Goal: Information Seeking & Learning: Learn about a topic

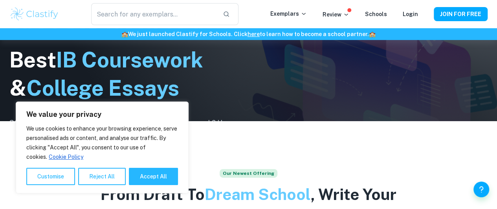
scroll to position [90, 0]
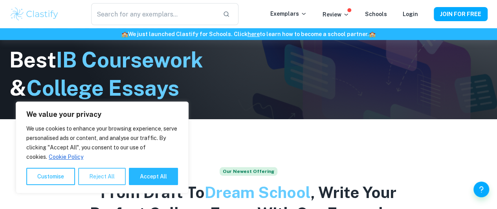
click at [106, 174] on button "Reject All" at bounding box center [102, 176] width 48 height 17
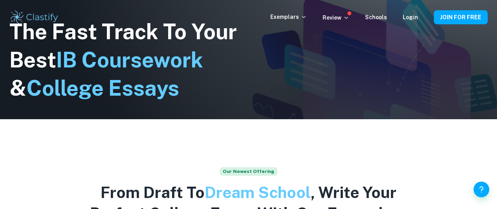
scroll to position [4, 0]
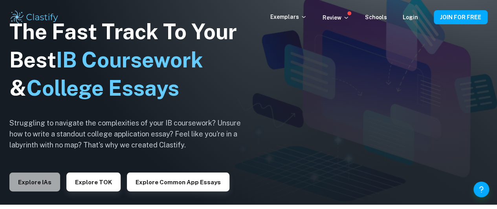
click at [41, 187] on button "Explore IAs" at bounding box center [34, 182] width 51 height 19
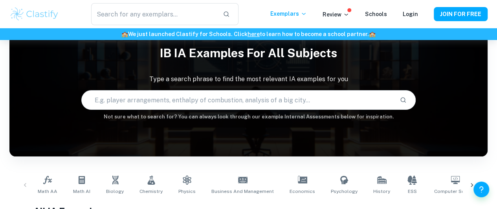
scroll to position [27, 0]
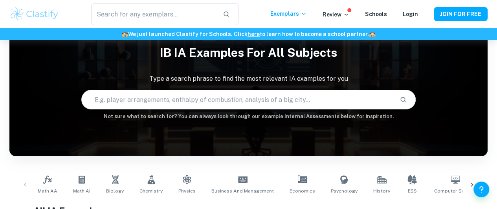
click at [223, 99] on input "text" at bounding box center [238, 100] width 312 height 22
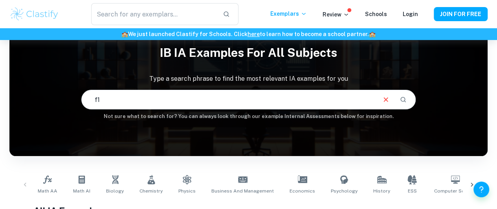
type input "f1"
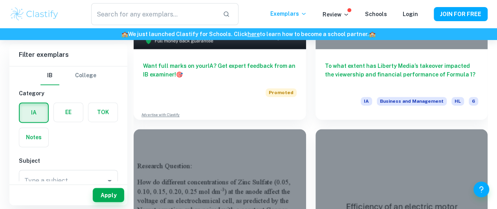
scroll to position [554, 0]
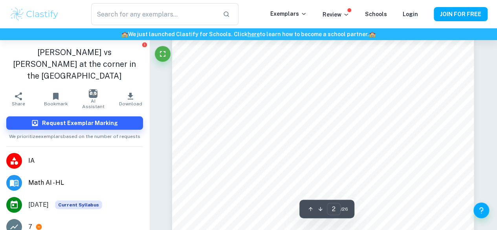
scroll to position [663, 0]
click at [166, 50] on icon "Fullscreen" at bounding box center [162, 53] width 9 height 9
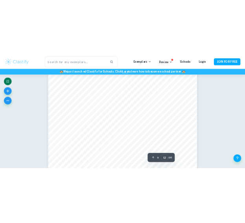
scroll to position [5035, 0]
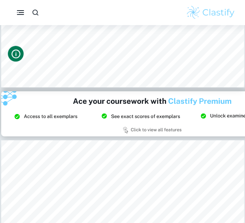
type input "14"
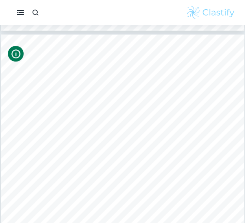
scroll to position [4650, 0]
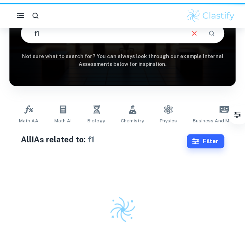
scroll to position [80, 0]
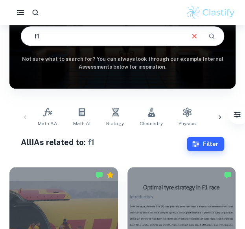
drag, startPoint x: 69, startPoint y: 40, endPoint x: 9, endPoint y: 39, distance: 60.9
type input "queue theory"
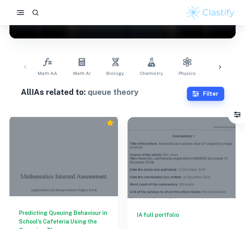
scroll to position [160, 0]
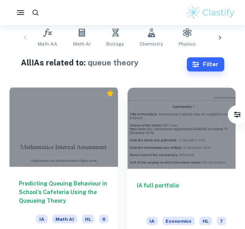
click at [85, 135] on div at bounding box center [63, 126] width 108 height 81
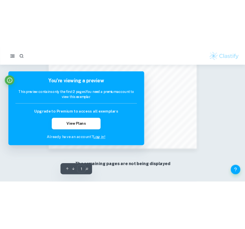
scroll to position [489, 0]
